Goal: Task Accomplishment & Management: Manage account settings

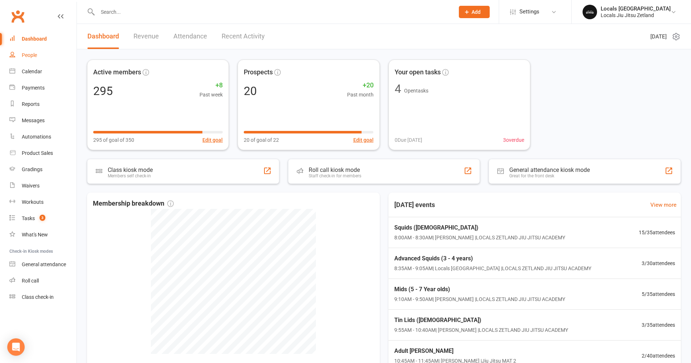
click at [37, 55] on div "People" at bounding box center [29, 55] width 15 height 6
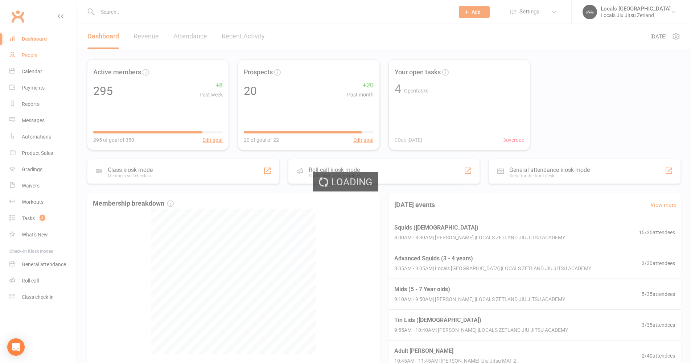
select select "100"
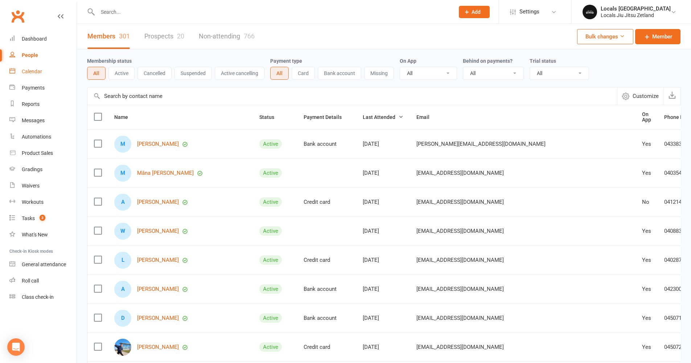
click at [29, 74] on div "Calendar" at bounding box center [32, 72] width 20 height 6
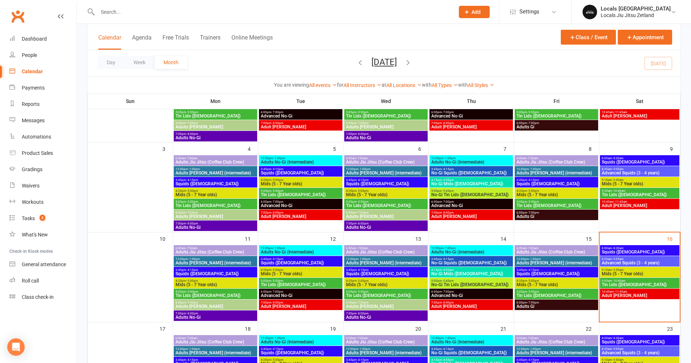
scroll to position [105, 0]
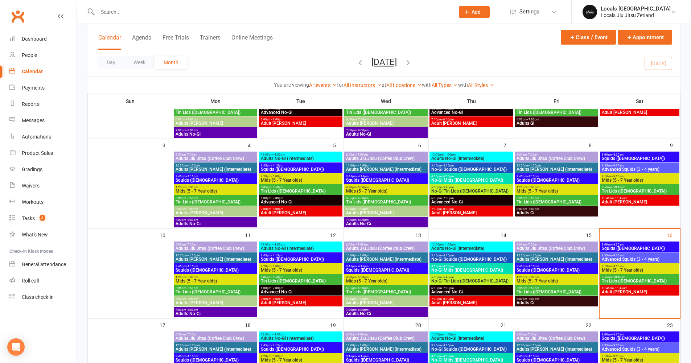
click at [615, 248] on span "Squids ([DEMOGRAPHIC_DATA])" at bounding box center [639, 248] width 76 height 4
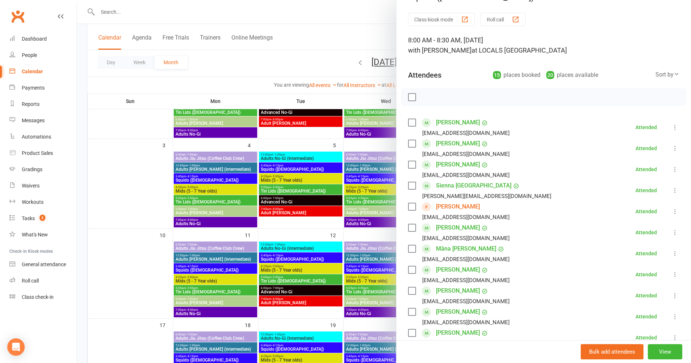
scroll to position [25, 0]
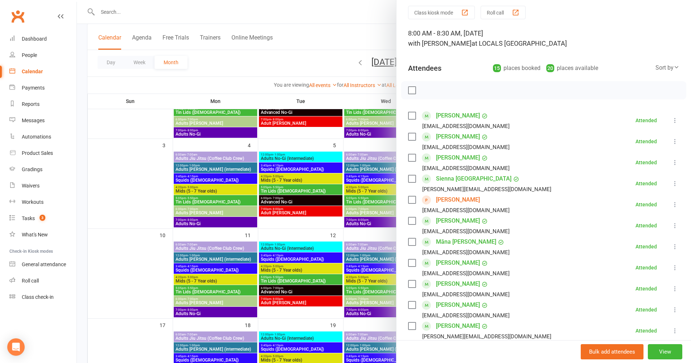
click at [671, 143] on icon at bounding box center [674, 141] width 7 height 7
click at [656, 168] on link "Remove" at bounding box center [640, 170] width 78 height 14
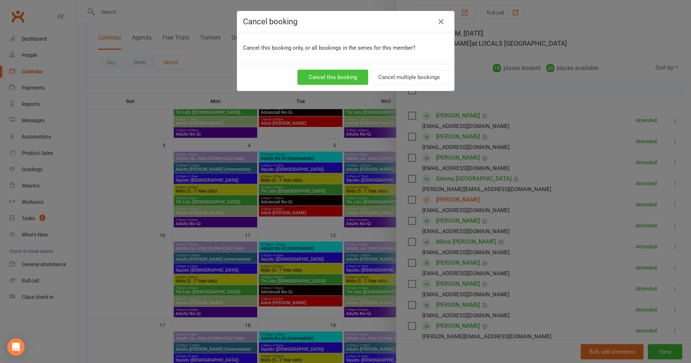
click at [355, 78] on button "Cancel this booking" at bounding box center [332, 77] width 71 height 15
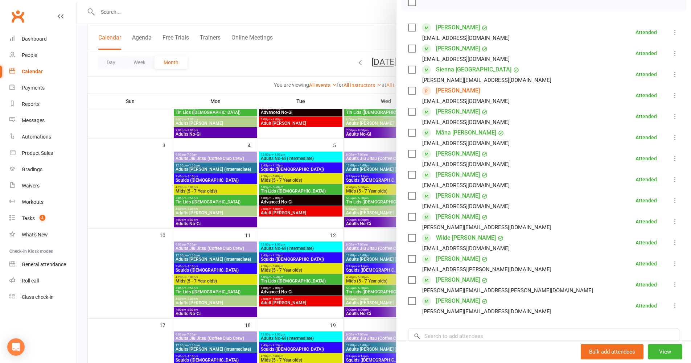
scroll to position [113, 0]
click at [150, 182] on div at bounding box center [384, 181] width 614 height 363
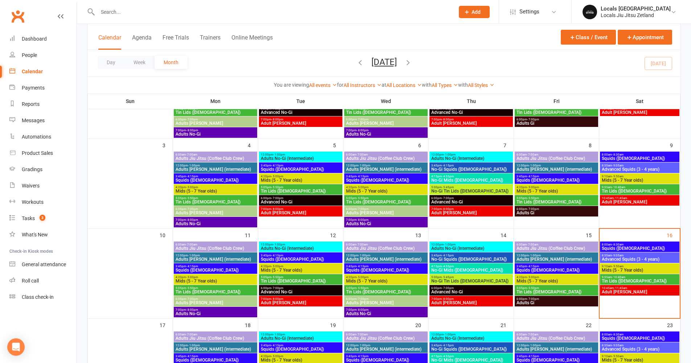
click at [616, 259] on span "Advanced Squids (3 - 4 years)" at bounding box center [639, 259] width 76 height 4
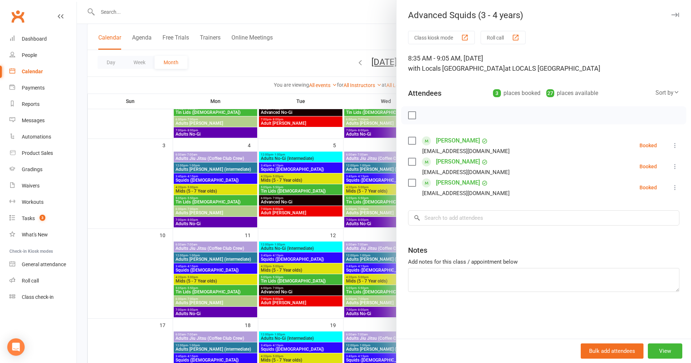
click at [122, 233] on div at bounding box center [384, 181] width 614 height 363
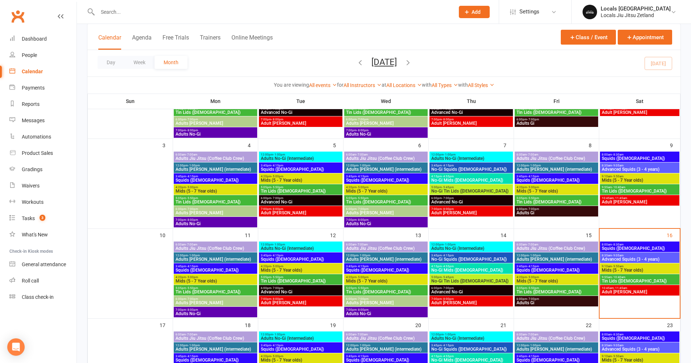
click at [624, 246] on span "Squids ([DEMOGRAPHIC_DATA])" at bounding box center [639, 248] width 76 height 4
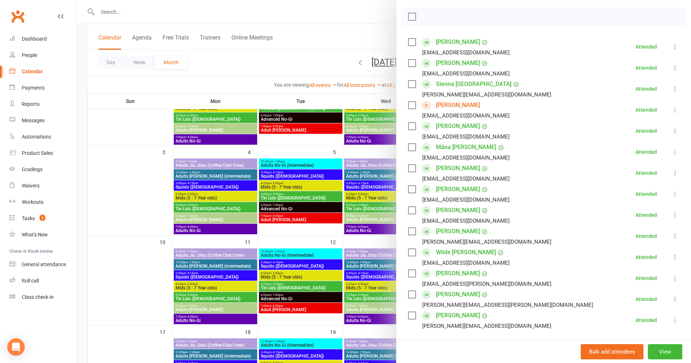
scroll to position [111, 0]
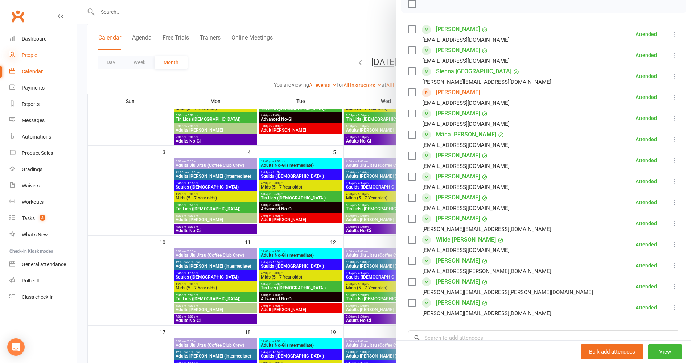
click at [15, 56] on icon at bounding box center [12, 54] width 6 height 6
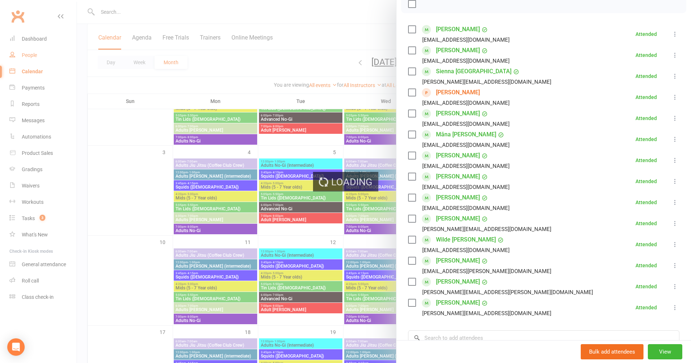
select select "100"
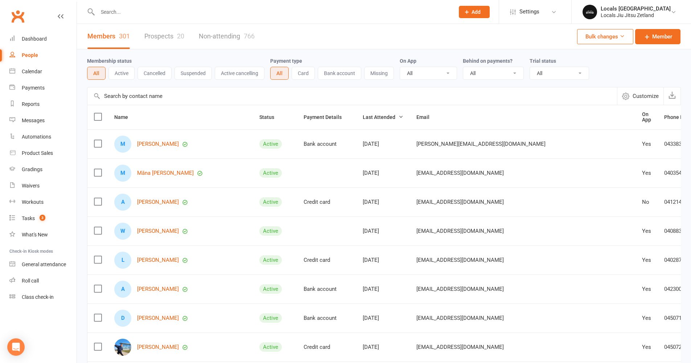
click at [152, 73] on button "Cancelled" at bounding box center [154, 73] width 34 height 13
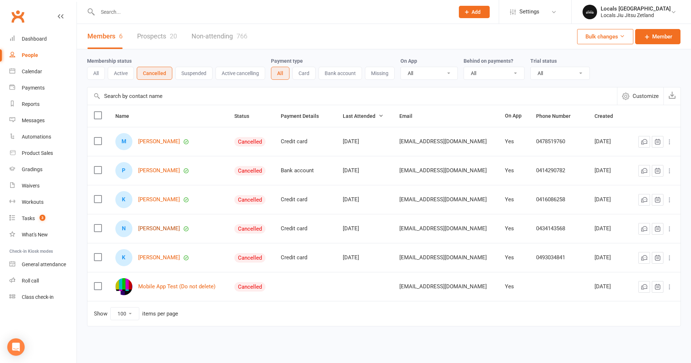
click at [180, 231] on link "[PERSON_NAME]" at bounding box center [159, 228] width 42 height 6
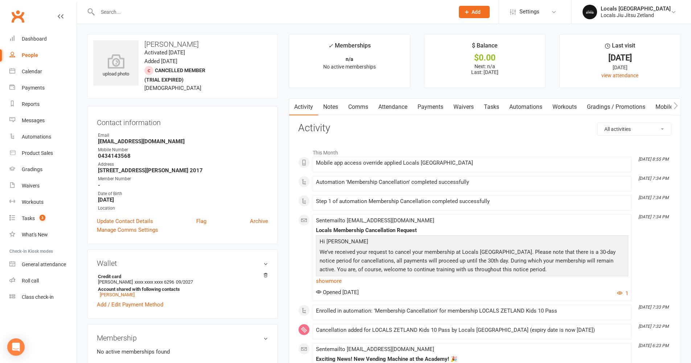
click at [389, 105] on link "Attendance" at bounding box center [392, 107] width 39 height 17
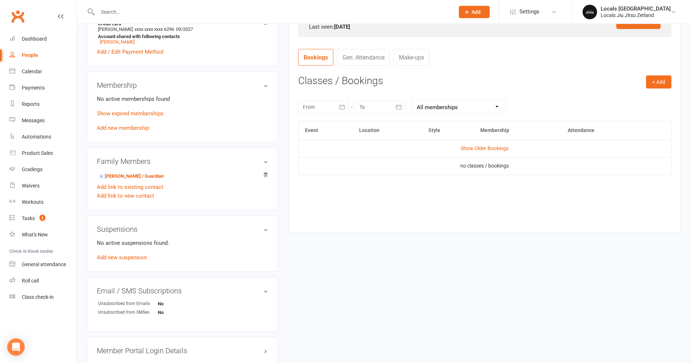
scroll to position [259, 0]
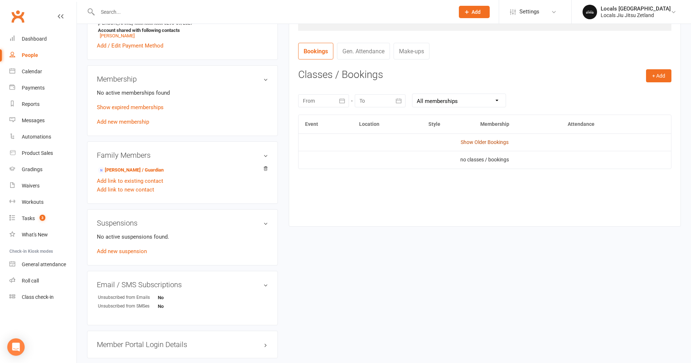
click at [469, 141] on link "Show Older Bookings" at bounding box center [484, 142] width 48 height 6
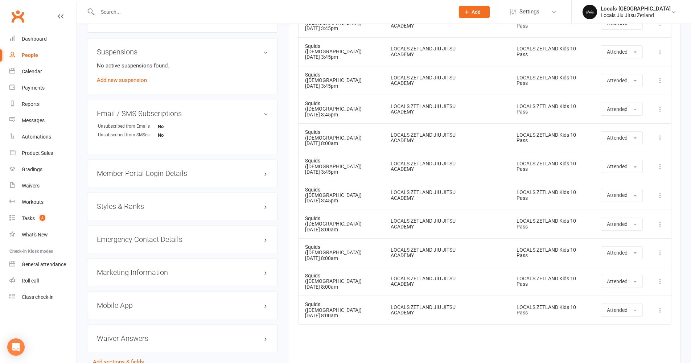
scroll to position [429, 0]
click at [43, 73] on link "Calendar" at bounding box center [42, 71] width 67 height 16
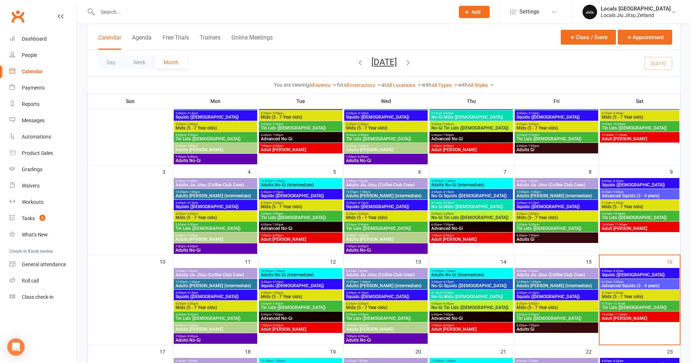
scroll to position [121, 0]
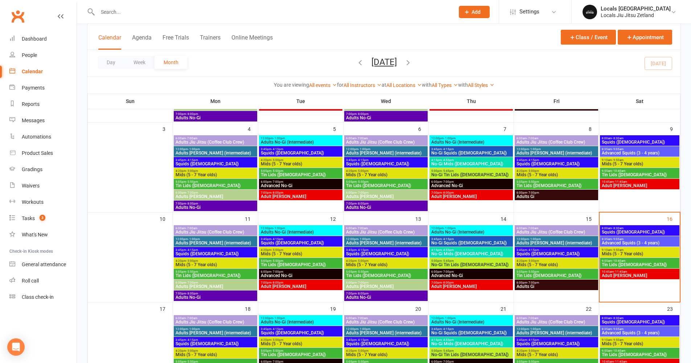
click at [638, 230] on span "Squids ([DEMOGRAPHIC_DATA])" at bounding box center [639, 232] width 76 height 4
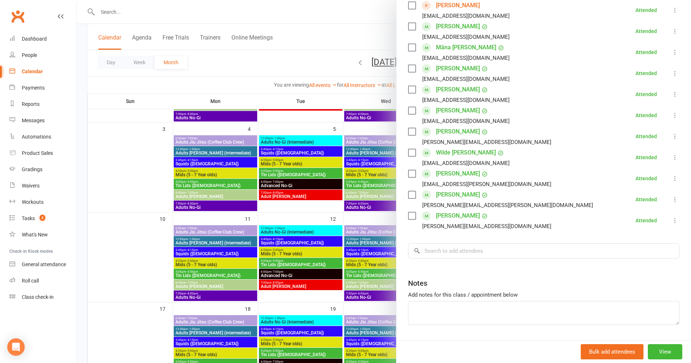
scroll to position [219, 0]
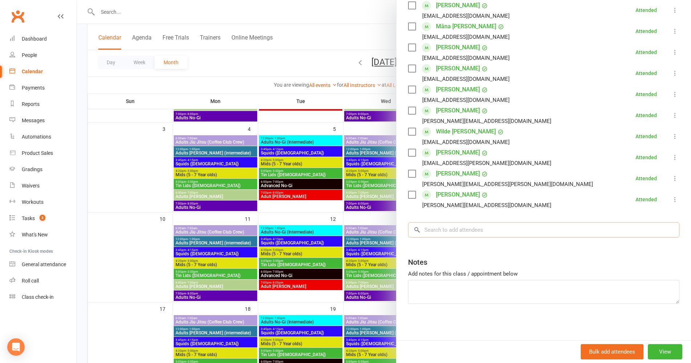
click at [466, 228] on input "search" at bounding box center [543, 229] width 271 height 15
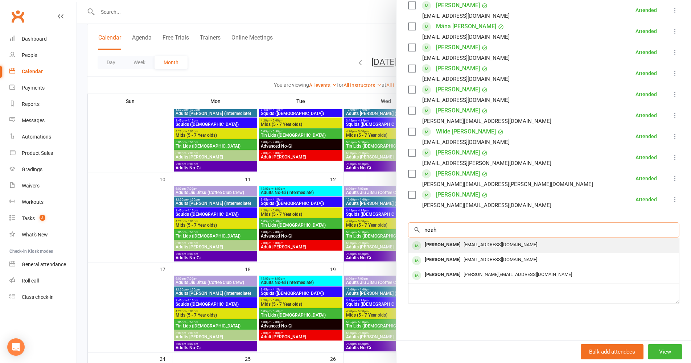
scroll to position [164, 0]
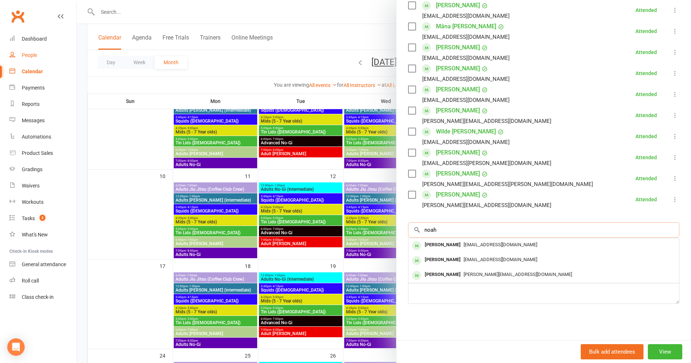
type input "noah"
click at [28, 57] on div "People" at bounding box center [29, 55] width 15 height 6
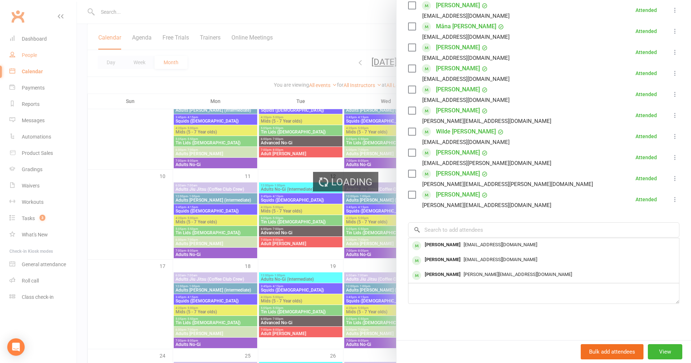
select select "100"
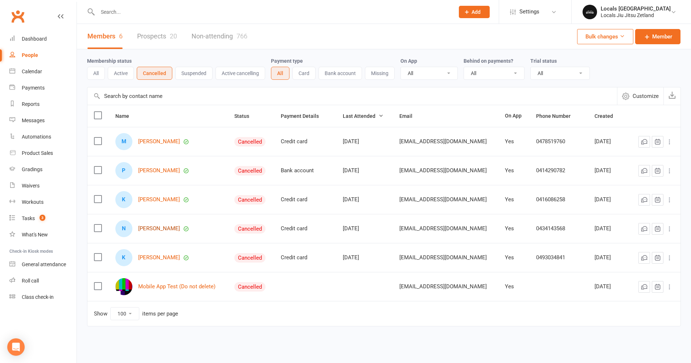
click at [168, 227] on link "[PERSON_NAME]" at bounding box center [159, 228] width 42 height 6
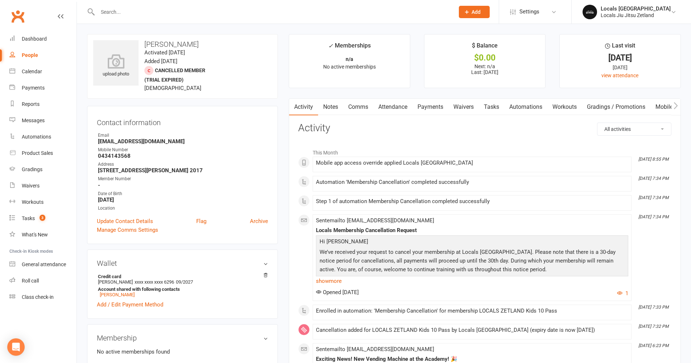
click at [390, 105] on link "Attendance" at bounding box center [392, 107] width 39 height 17
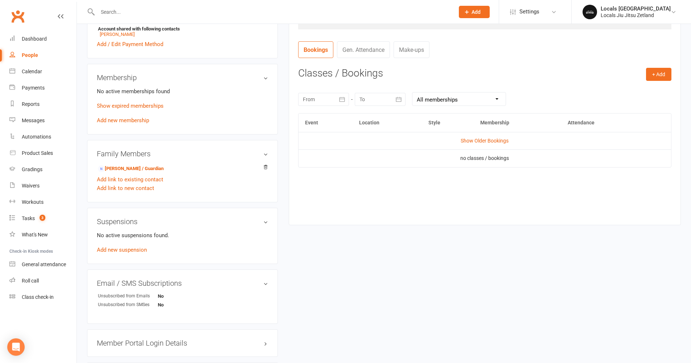
scroll to position [318, 0]
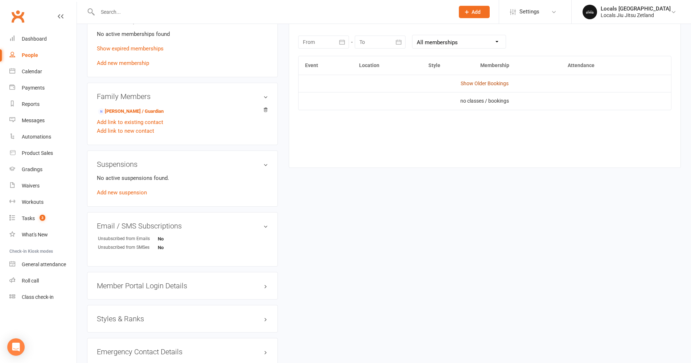
click at [494, 86] on link "Show Older Bookings" at bounding box center [484, 83] width 48 height 6
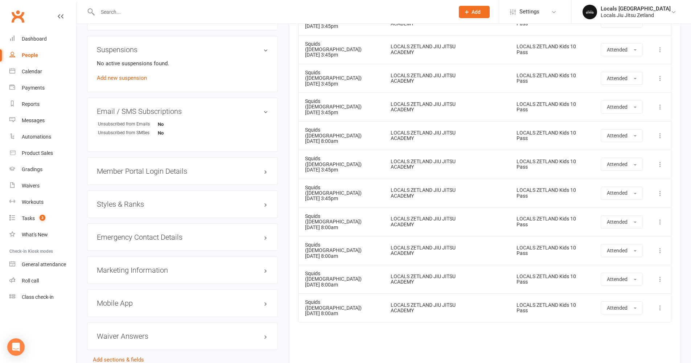
scroll to position [431, 0]
click at [37, 73] on div "Calendar" at bounding box center [32, 72] width 20 height 6
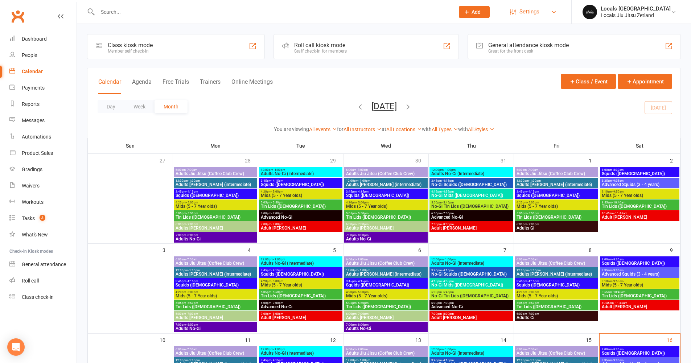
click at [534, 12] on span "Settings" at bounding box center [529, 12] width 20 height 16
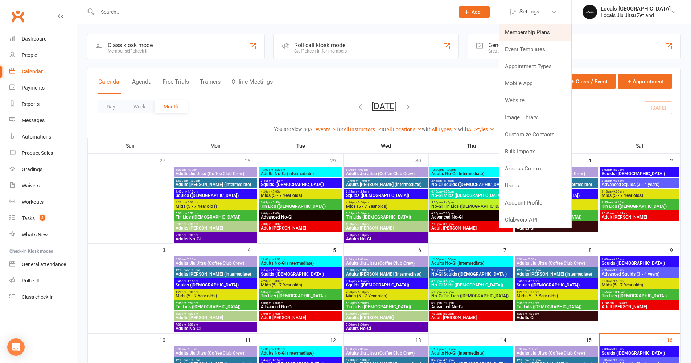
click at [532, 37] on link "Membership Plans" at bounding box center [535, 32] width 72 height 17
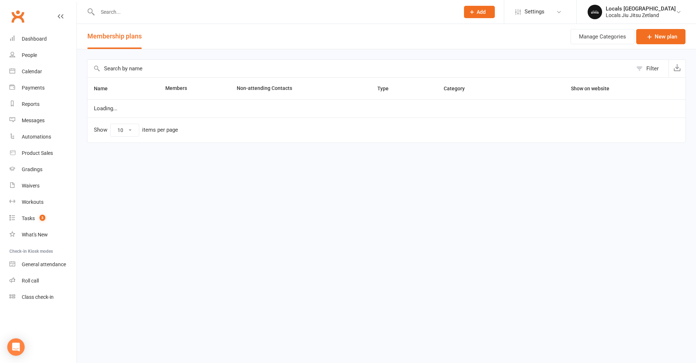
select select "100"
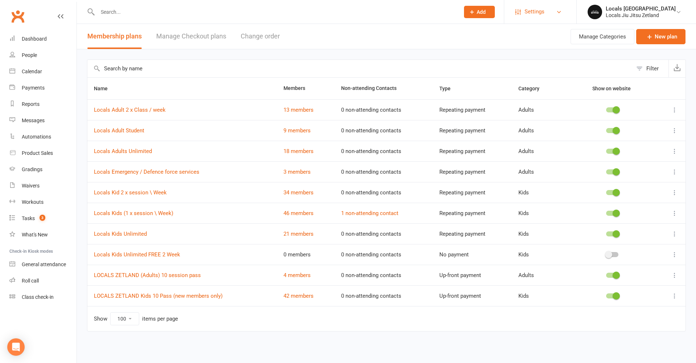
click at [544, 12] on span "Settings" at bounding box center [535, 12] width 20 height 16
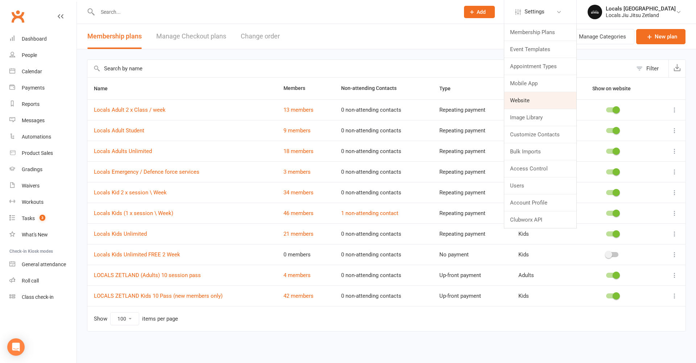
click at [550, 104] on link "Website" at bounding box center [540, 100] width 72 height 17
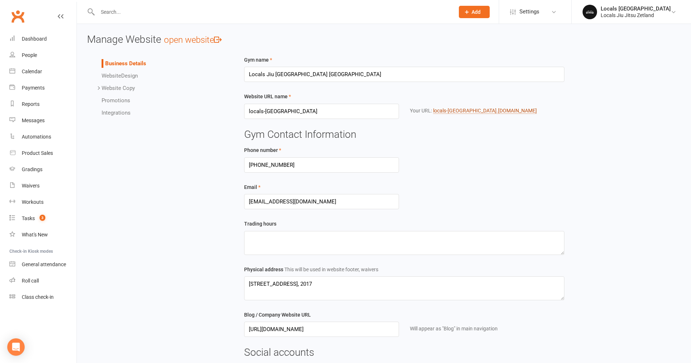
click at [459, 112] on link "locals-zetland .[DOMAIN_NAME]" at bounding box center [485, 111] width 104 height 6
click at [178, 15] on input "text" at bounding box center [272, 12] width 354 height 10
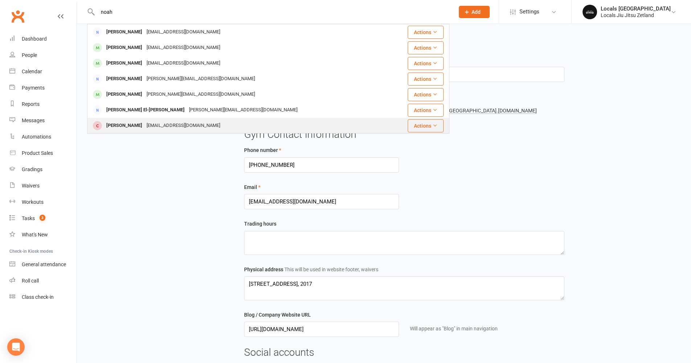
type input "noah"
click at [179, 124] on div "[EMAIL_ADDRESS][DOMAIN_NAME]" at bounding box center [183, 125] width 78 height 11
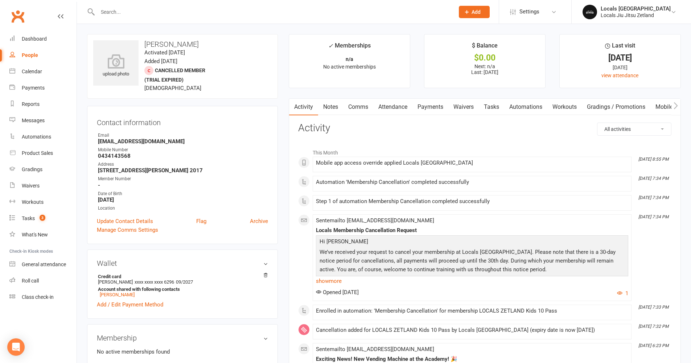
click at [388, 103] on link "Attendance" at bounding box center [392, 107] width 39 height 17
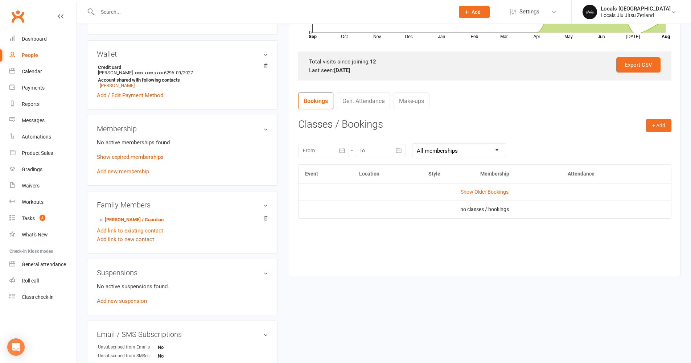
scroll to position [211, 0]
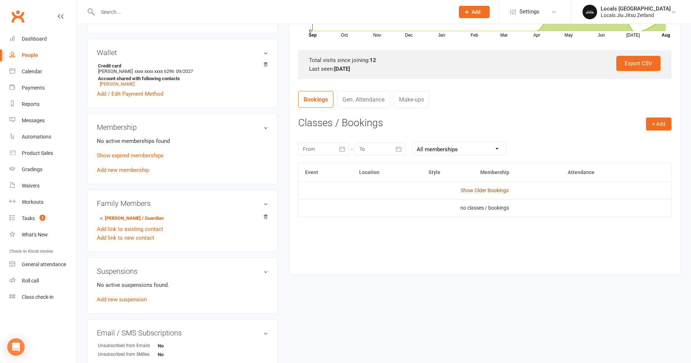
click at [486, 189] on link "Show Older Bookings" at bounding box center [484, 190] width 48 height 6
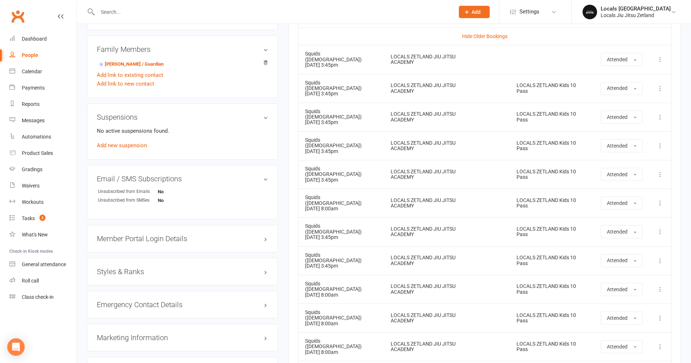
scroll to position [393, 0]
